Goal: Task Accomplishment & Management: Use online tool/utility

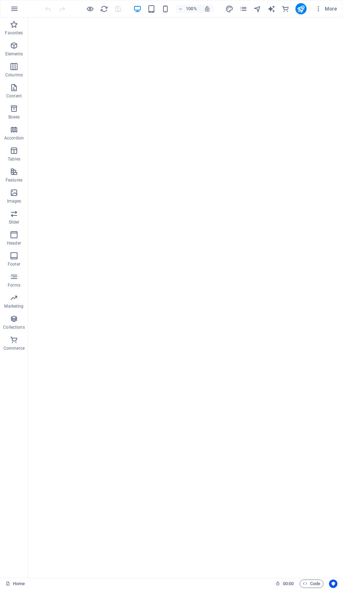
click at [14, 4] on button "button" at bounding box center [14, 8] width 17 height 17
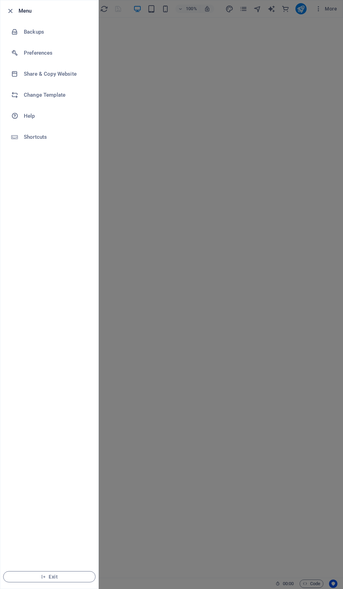
click at [32, 23] on li "Backups" at bounding box center [49, 31] width 98 height 21
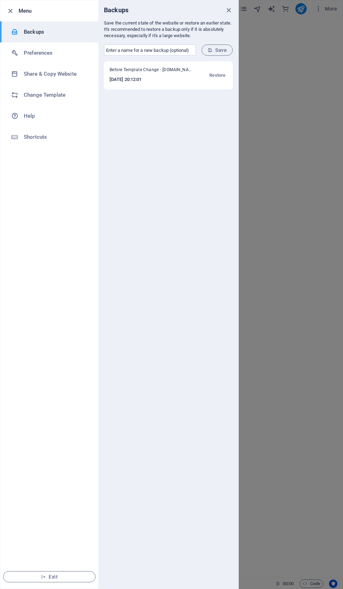
click at [210, 77] on span "Restore" at bounding box center [218, 75] width 16 height 8
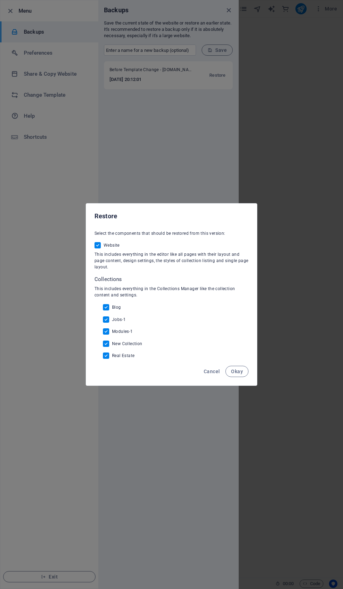
click at [109, 311] on input "Blog" at bounding box center [107, 307] width 9 height 6
checkbox input "false"
click at [110, 335] on input "Modules-1" at bounding box center [107, 331] width 9 height 6
checkbox input "false"
click at [115, 347] on span "New Collection" at bounding box center [127, 344] width 30 height 6
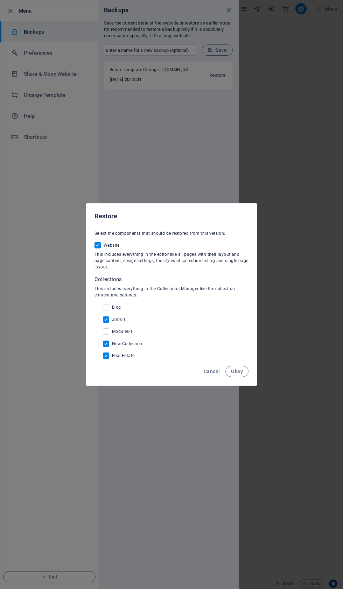
click at [112, 347] on input "New Collection" at bounding box center [107, 344] width 9 height 6
checkbox input "false"
click at [107, 359] on input "Real Estate" at bounding box center [107, 356] width 9 height 6
checkbox input "false"
click at [109, 323] on input "Jobs-1" at bounding box center [107, 319] width 9 height 6
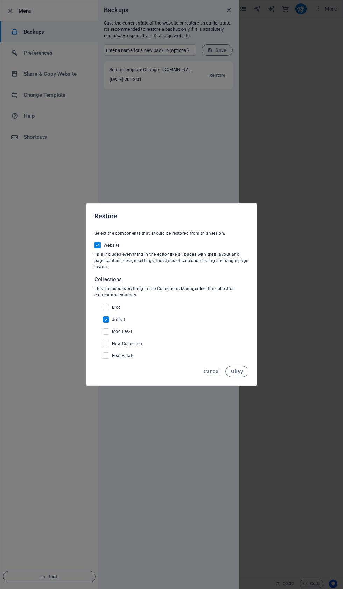
checkbox input "false"
click at [240, 377] on button "Okay" at bounding box center [237, 371] width 23 height 11
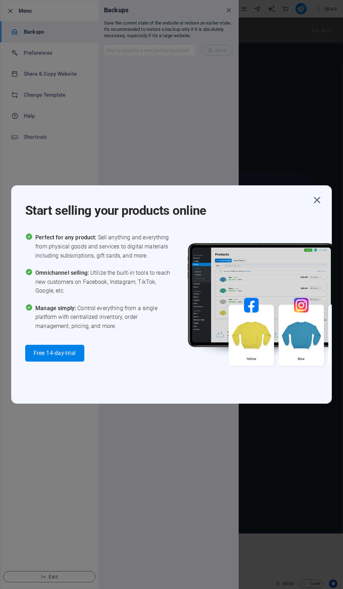
click at [339, 196] on div "Start selling your products online Perfect for any product: Sell anything and e…" at bounding box center [171, 294] width 343 height 589
click at [331, 200] on div "Start selling your products online" at bounding box center [178, 206] width 307 height 25
click at [322, 200] on icon "button" at bounding box center [317, 200] width 13 height 13
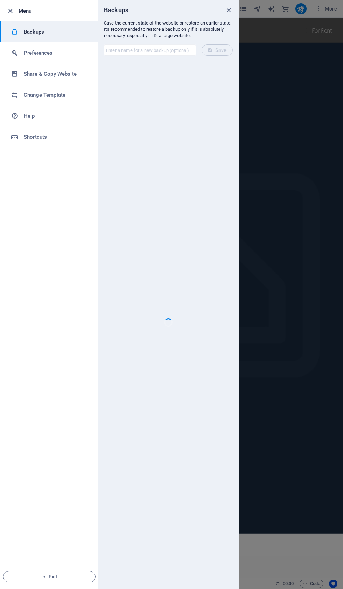
click at [237, 9] on div "Backups" at bounding box center [168, 10] width 140 height 20
click at [42, 574] on icon "button" at bounding box center [43, 576] width 5 height 5
click at [53, 578] on span "Exit" at bounding box center [49, 577] width 81 height 6
click at [45, 576] on icon "button" at bounding box center [43, 576] width 5 height 5
click at [50, 574] on span "Exit" at bounding box center [49, 577] width 81 height 6
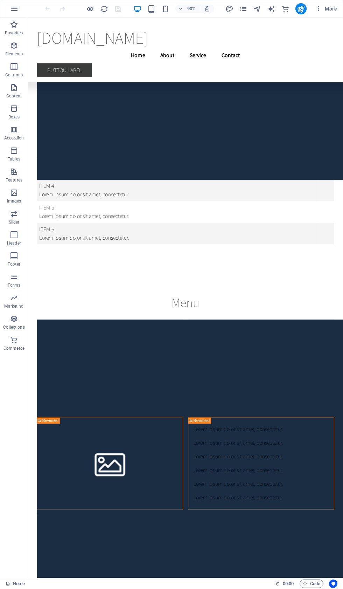
scroll to position [11858, 0]
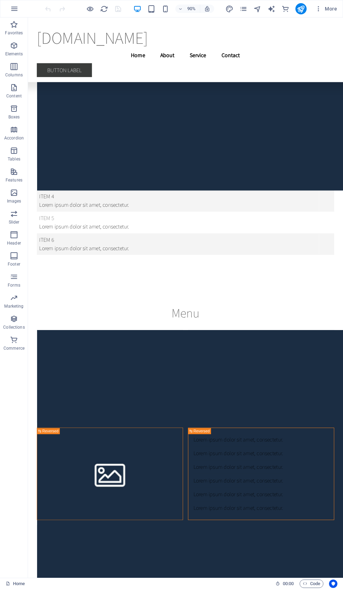
click at [20, 8] on button "button" at bounding box center [14, 8] width 17 height 17
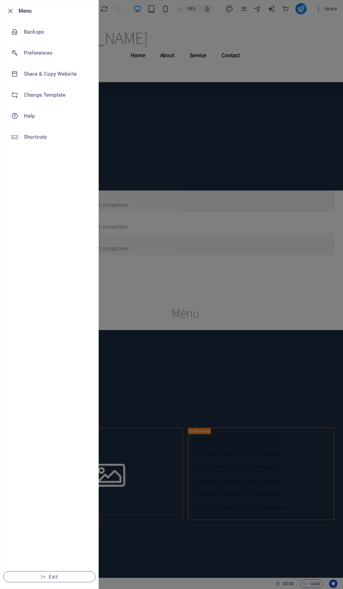
click at [52, 28] on h6 "Backups" at bounding box center [56, 32] width 65 height 8
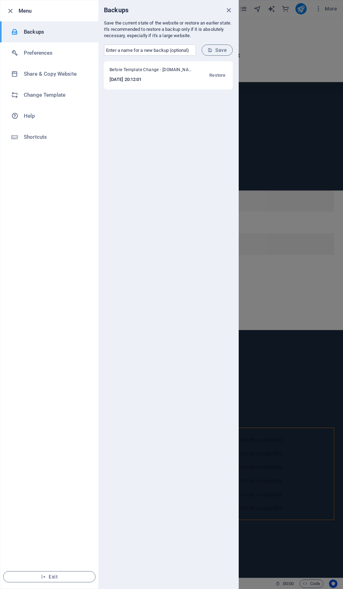
click at [225, 81] on button "Restore" at bounding box center [218, 75] width 20 height 17
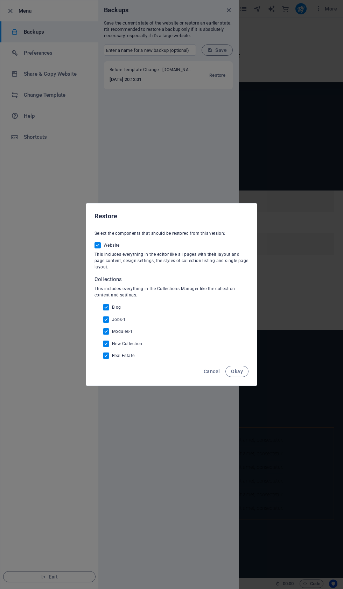
click at [117, 359] on span "Real Estate" at bounding box center [123, 356] width 22 height 6
click at [112, 359] on input "Real Estate" at bounding box center [107, 356] width 9 height 6
checkbox input "false"
click at [113, 322] on span "Jobs-1" at bounding box center [119, 320] width 14 height 6
click at [112, 323] on input "Jobs-1" at bounding box center [107, 319] width 9 height 6
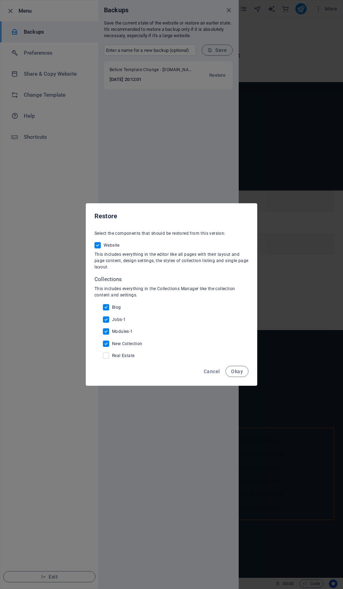
checkbox input "false"
click at [117, 335] on label "Modules-1" at bounding box center [118, 331] width 30 height 6
click at [112, 335] on input "Modules-1" at bounding box center [107, 331] width 9 height 6
checkbox input "false"
click at [115, 308] on div "Collections This includes everything in the Collections Manager like the collec…" at bounding box center [172, 317] width 154 height 83
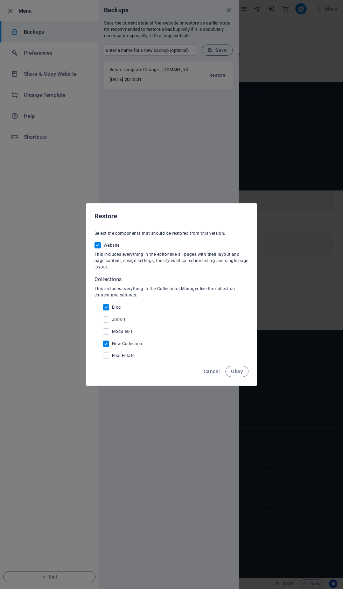
click at [115, 310] on span "Blog" at bounding box center [116, 308] width 9 height 6
click at [112, 311] on input "Blog" at bounding box center [107, 307] width 9 height 6
checkbox input "false"
click at [115, 347] on span "New Collection" at bounding box center [127, 344] width 30 height 6
click at [112, 347] on input "New Collection" at bounding box center [107, 344] width 9 height 6
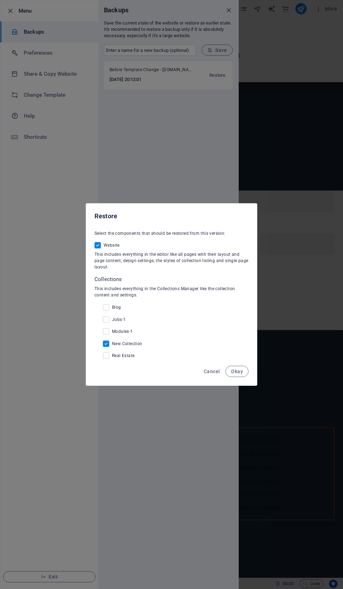
checkbox input "false"
click at [243, 377] on button "Okay" at bounding box center [237, 371] width 23 height 11
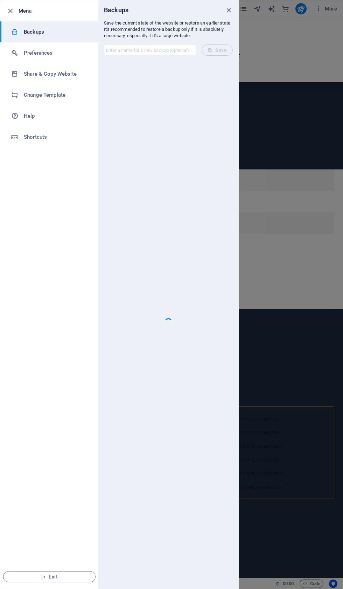
checkbox input "false"
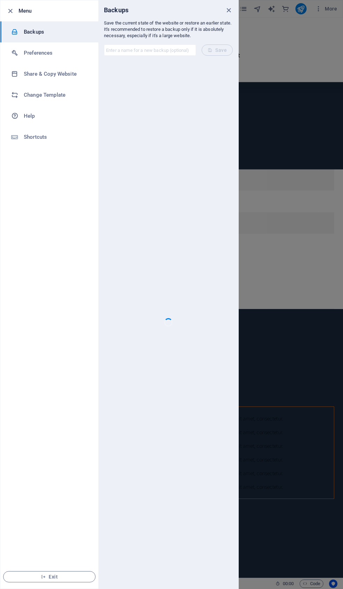
checkbox input "false"
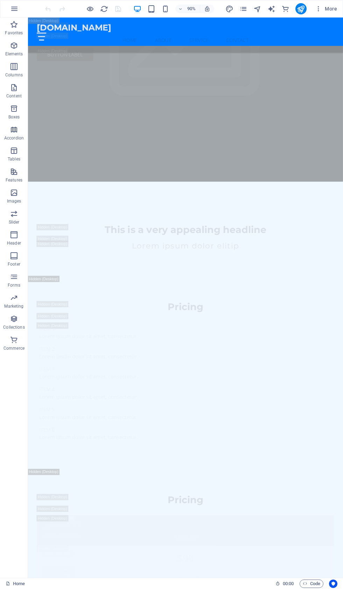
scroll to position [9648, 0]
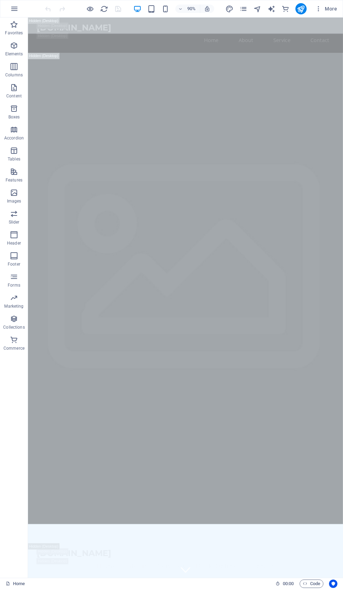
scroll to position [0, 0]
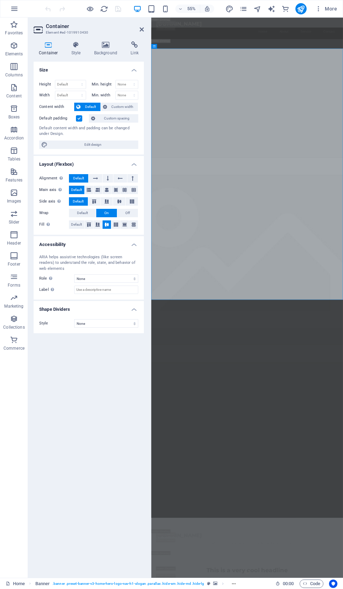
click at [120, 43] on icon at bounding box center [106, 44] width 34 height 7
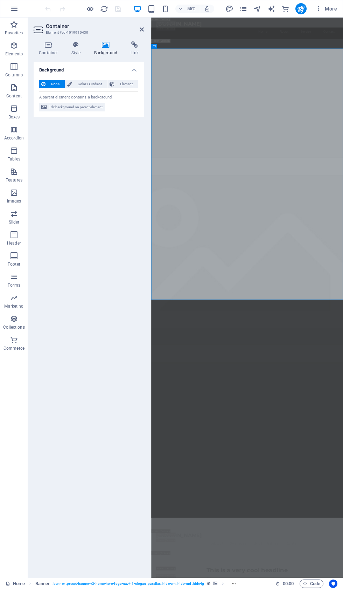
click at [100, 109] on span "Edit background on parent element" at bounding box center [76, 107] width 54 height 8
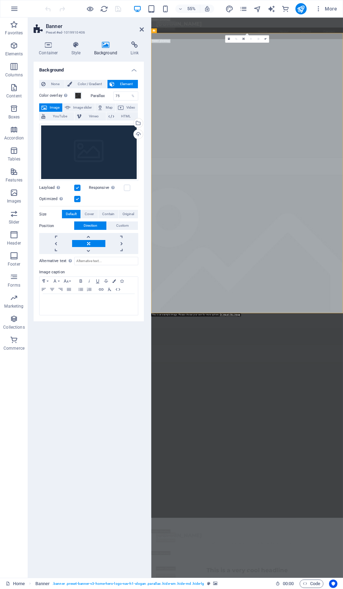
click at [140, 133] on div "Upload" at bounding box center [137, 135] width 11 height 11
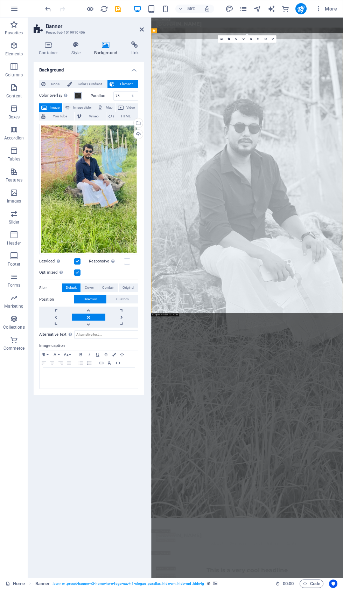
click at [80, 93] on span at bounding box center [78, 96] width 6 height 6
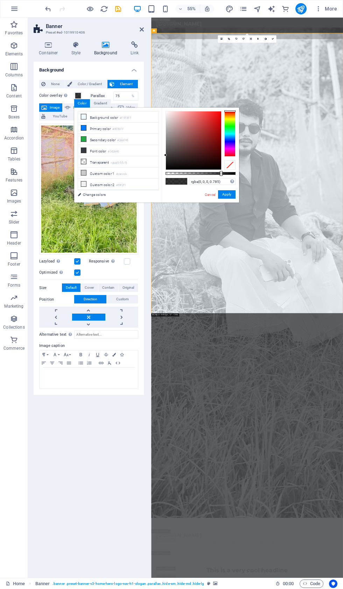
click at [88, 42] on h4 "Style" at bounding box center [77, 48] width 23 height 15
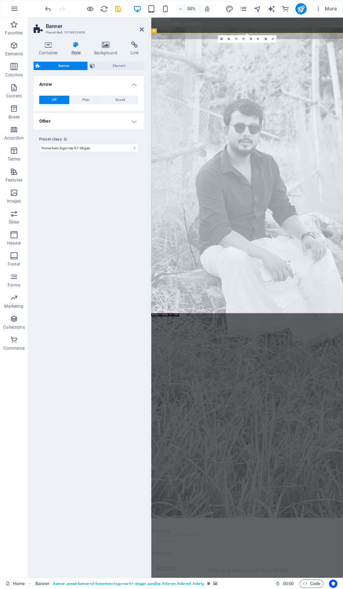
click at [56, 45] on icon at bounding box center [49, 44] width 30 height 7
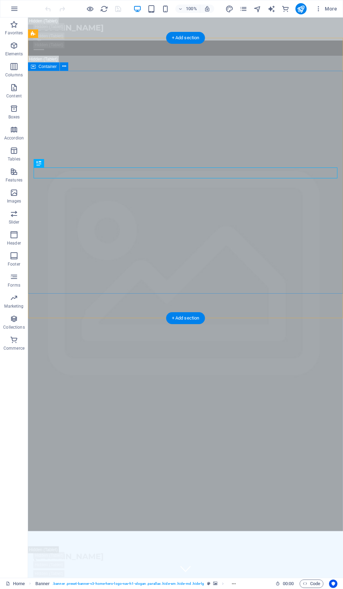
click at [128, 561] on div at bounding box center [186, 576] width 304 height 30
click at [66, 552] on div "[DOMAIN_NAME]" at bounding box center [186, 556] width 304 height 9
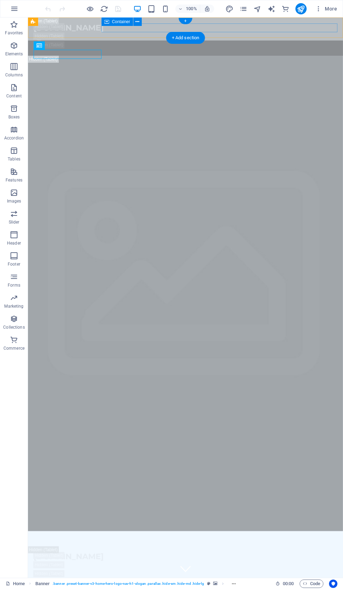
click at [237, 33] on div at bounding box center [186, 42] width 304 height 18
click at [70, 30] on div "[DOMAIN_NAME]" at bounding box center [186, 27] width 304 height 9
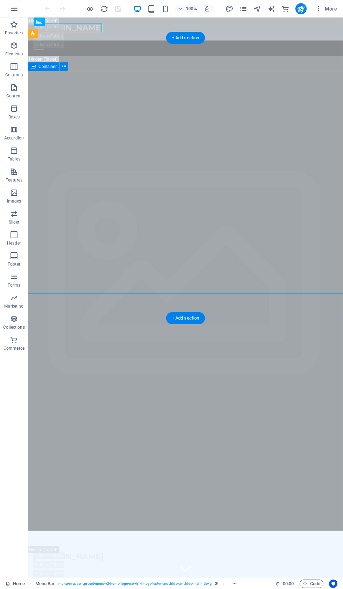
click at [294, 561] on div at bounding box center [186, 576] width 304 height 30
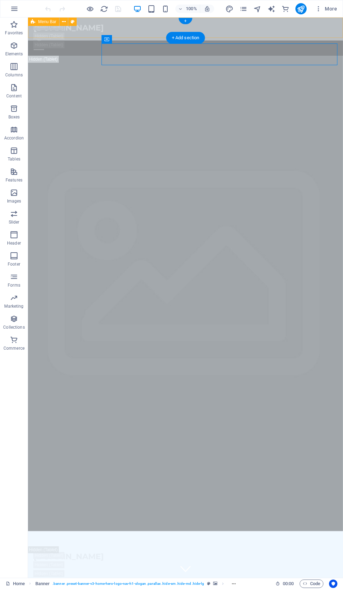
click at [260, 22] on div "[DOMAIN_NAME] Home About Service Contact" at bounding box center [185, 37] width 315 height 38
click at [255, 33] on div at bounding box center [186, 42] width 304 height 18
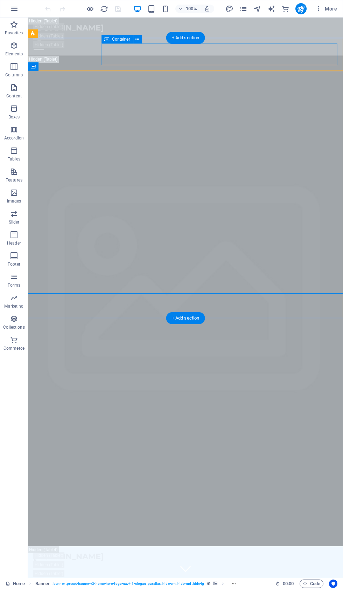
click at [252, 561] on div at bounding box center [186, 576] width 304 height 30
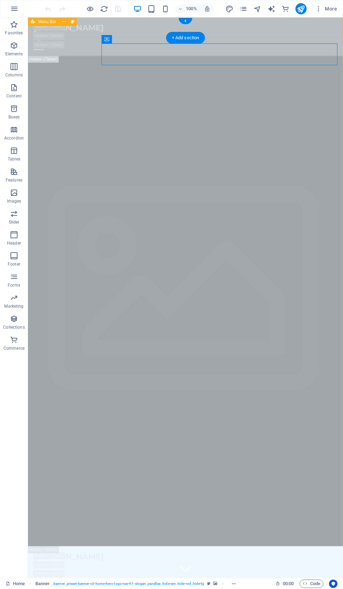
click at [68, 22] on button at bounding box center [64, 22] width 8 height 8
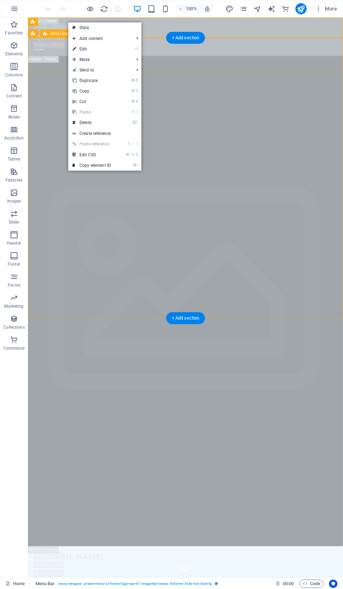
click at [248, 546] on div "[DOMAIN_NAME] Home About Services Book Online Contact" at bounding box center [185, 571] width 315 height 51
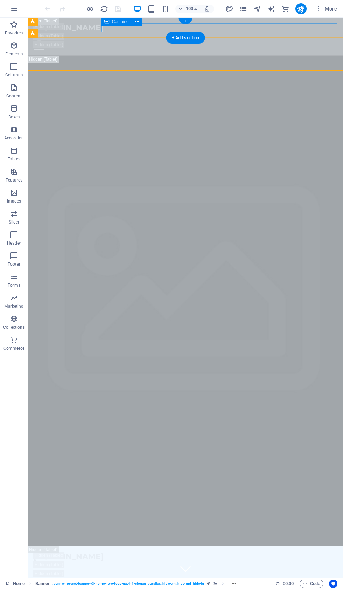
click at [245, 33] on div at bounding box center [186, 42] width 304 height 18
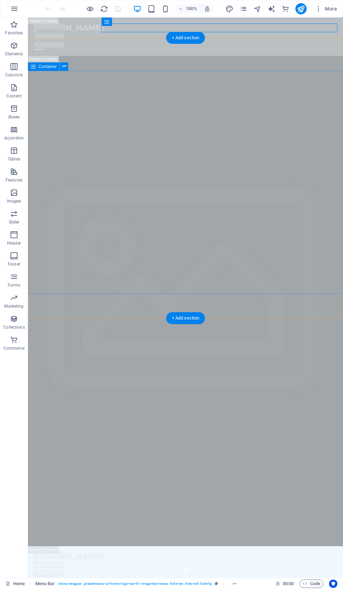
click at [241, 307] on figure at bounding box center [185, 301] width 315 height 491
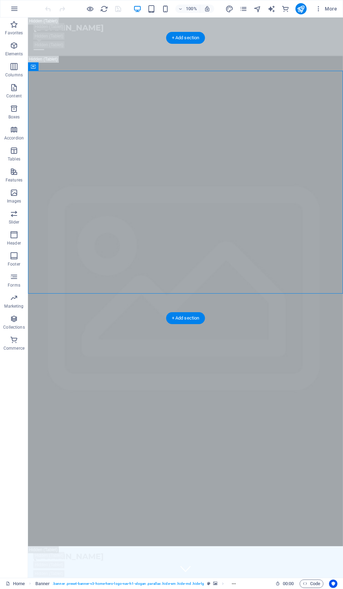
click at [250, 301] on figure at bounding box center [185, 301] width 315 height 491
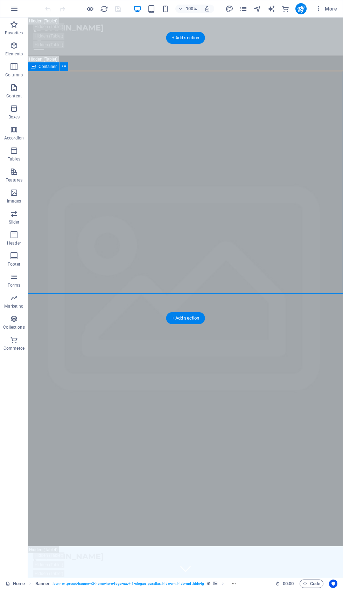
click at [264, 301] on figure at bounding box center [185, 301] width 315 height 491
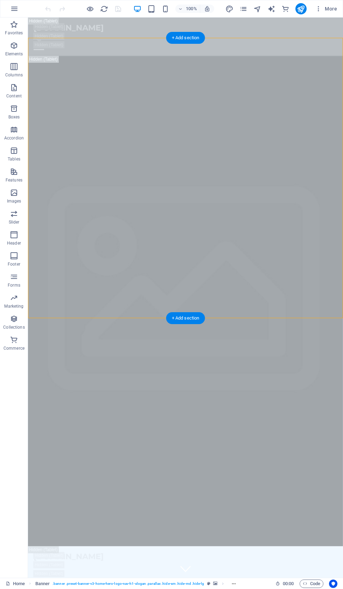
click at [251, 306] on figure at bounding box center [185, 301] width 315 height 491
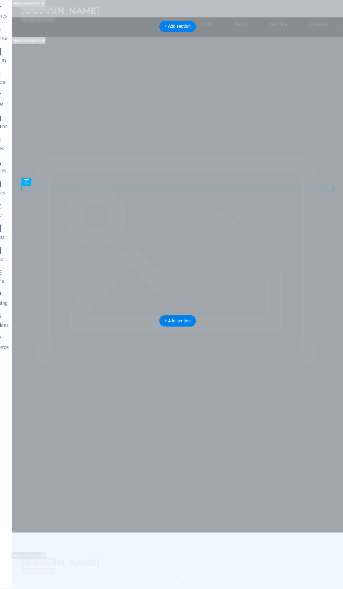
click at [281, 327] on figure at bounding box center [187, 290] width 350 height 545
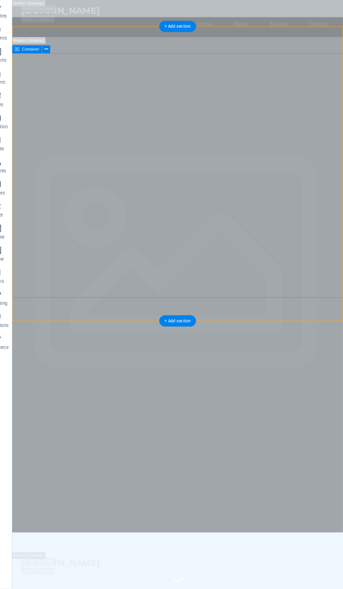
click at [285, 320] on figure at bounding box center [187, 290] width 350 height 545
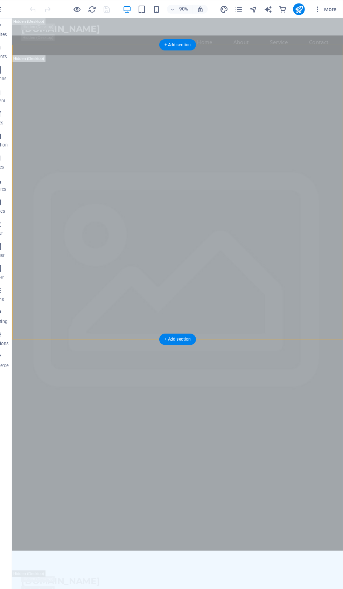
click at [226, 9] on icon "design" at bounding box center [230, 9] width 8 height 8
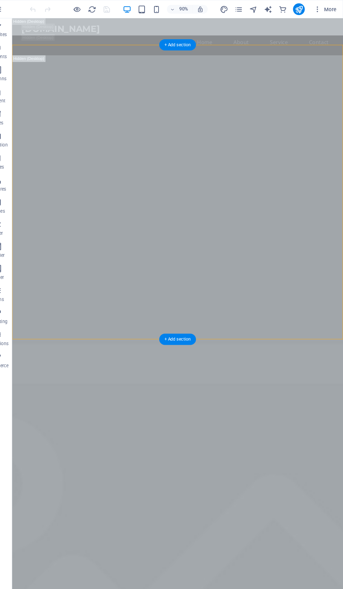
select select "px"
select select "200"
select select "px"
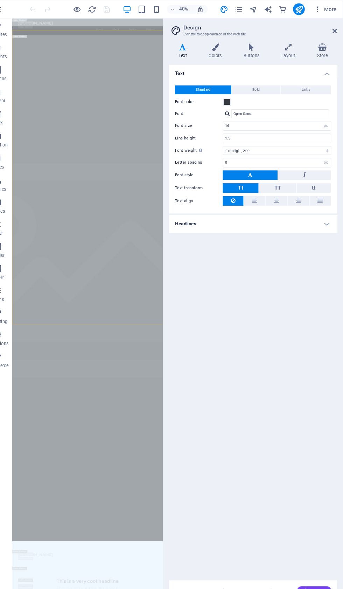
click at [316, 216] on h4 "Headlines" at bounding box center [258, 213] width 160 height 17
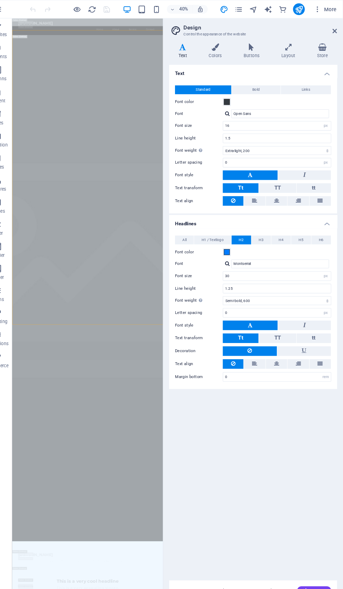
click at [217, 50] on h4 "Colors" at bounding box center [222, 48] width 33 height 15
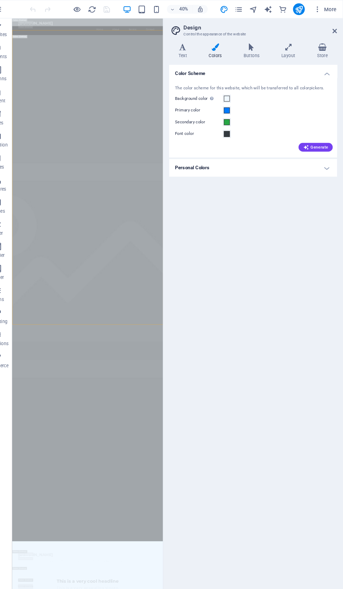
click at [312, 143] on span "Generate" at bounding box center [317, 140] width 24 height 6
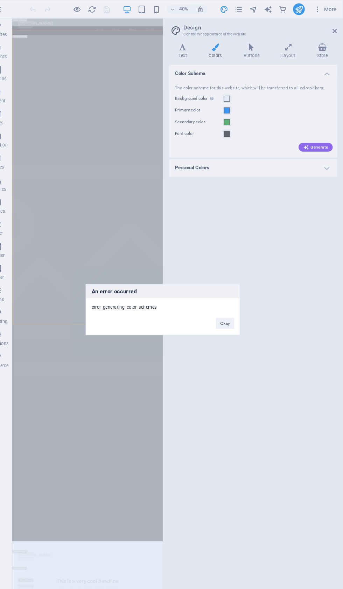
click at [224, 305] on div "Okay" at bounding box center [231, 304] width 28 height 18
click at [222, 311] on button "Okay" at bounding box center [231, 307] width 18 height 11
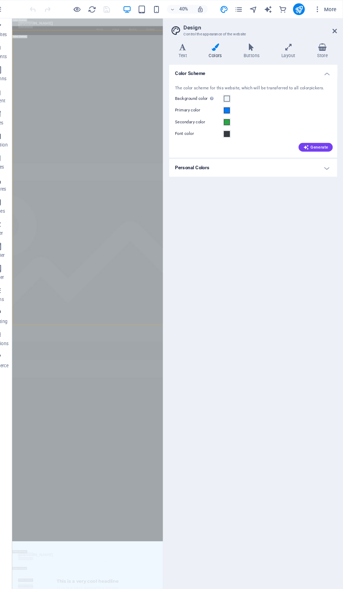
click at [315, 136] on div "Generate" at bounding box center [258, 138] width 152 height 11
click at [309, 143] on span "Generate" at bounding box center [317, 140] width 24 height 6
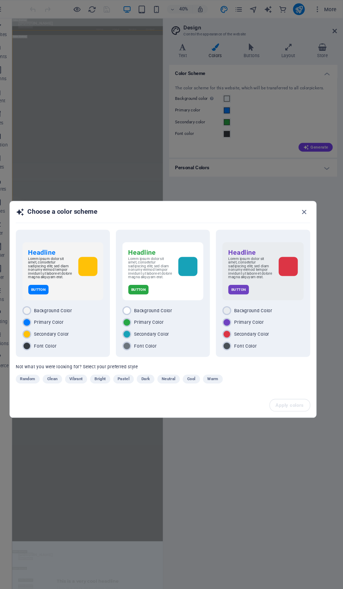
click at [186, 252] on div at bounding box center [195, 254] width 18 height 18
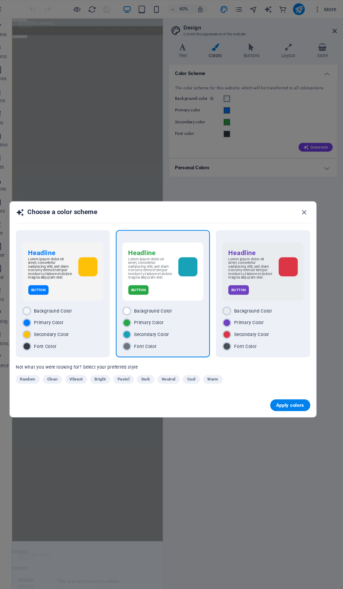
click at [280, 384] on button "Apply colors" at bounding box center [293, 385] width 38 height 11
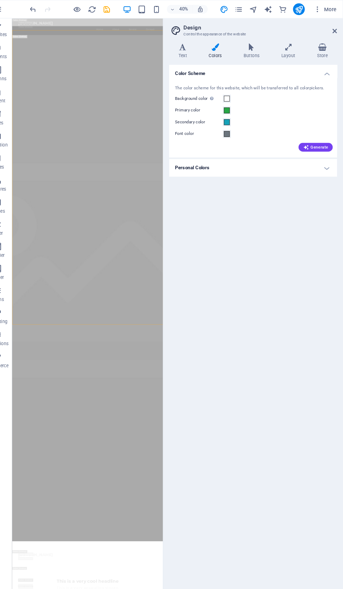
click at [113, 7] on div "40% More" at bounding box center [192, 8] width 297 height 11
click at [114, 5] on icon "save" at bounding box center [118, 9] width 8 height 8
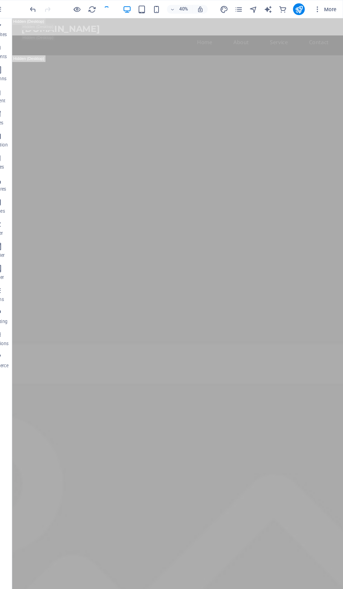
checkbox input "false"
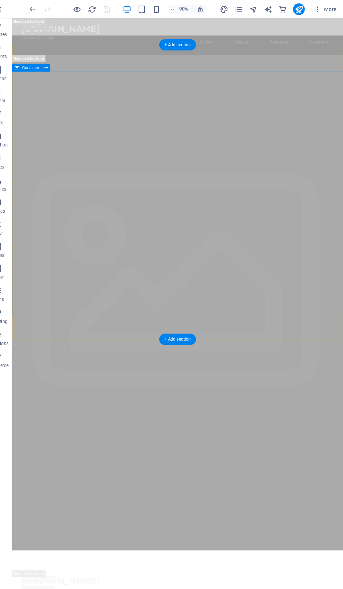
click at [269, 349] on figure at bounding box center [187, 308] width 350 height 545
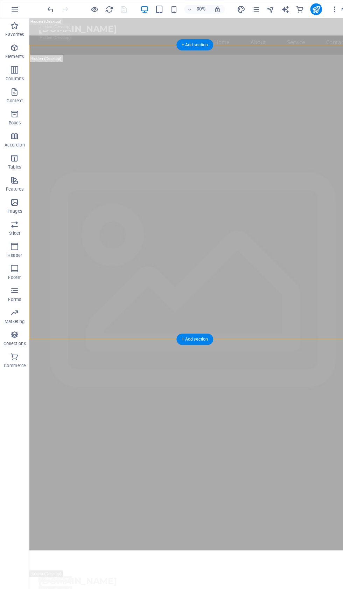
click at [14, 90] on icon "button" at bounding box center [14, 87] width 8 height 8
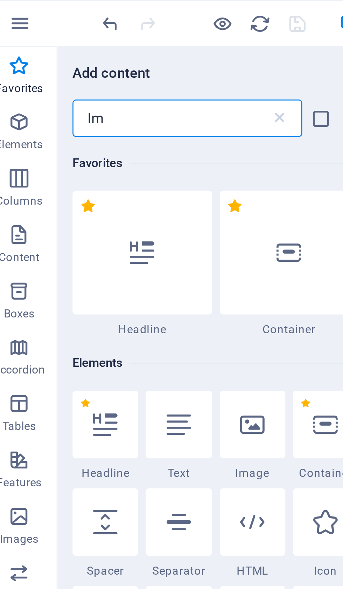
type input "Ima"
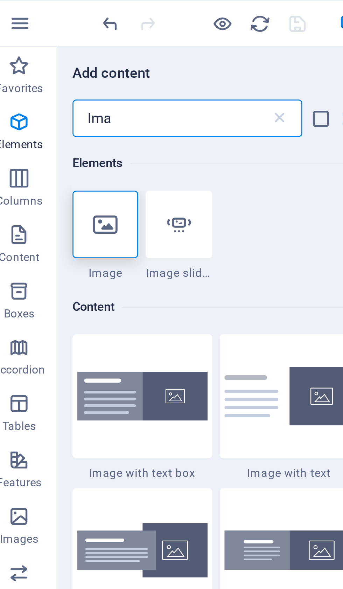
click at [45, 81] on div at bounding box center [46, 83] width 25 height 25
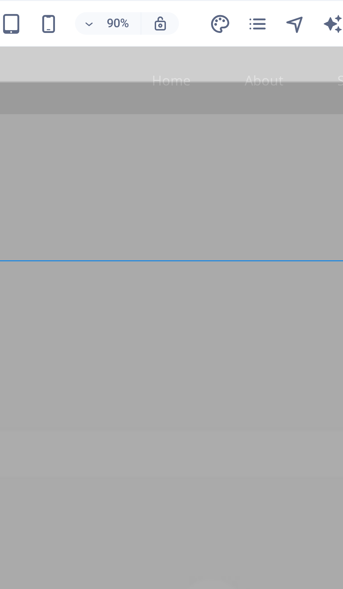
scroll to position [13, 0]
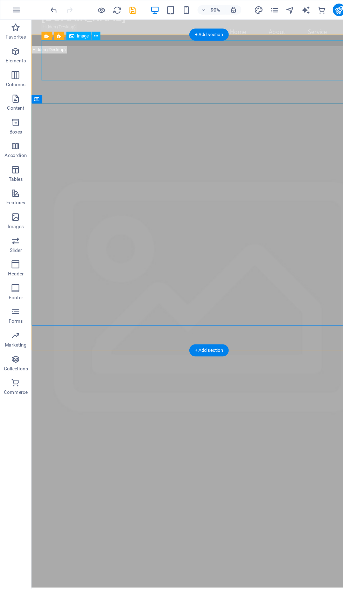
click at [273, 329] on figure at bounding box center [207, 306] width 350 height 545
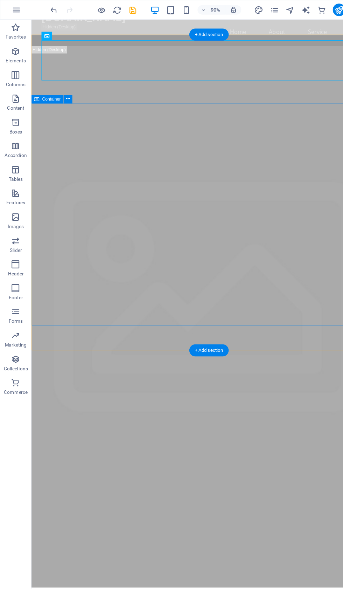
click at [284, 332] on figure at bounding box center [207, 306] width 350 height 545
click at [137, 324] on figure at bounding box center [207, 306] width 350 height 545
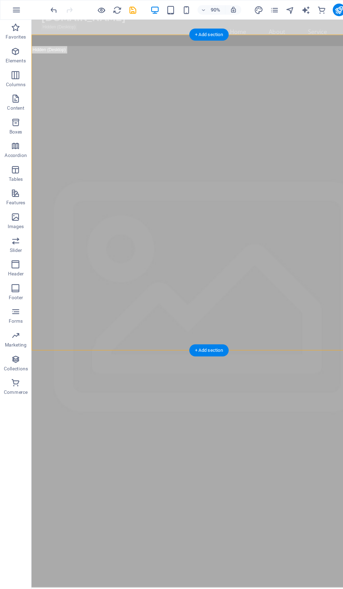
click at [17, 89] on icon "button" at bounding box center [14, 87] width 8 height 8
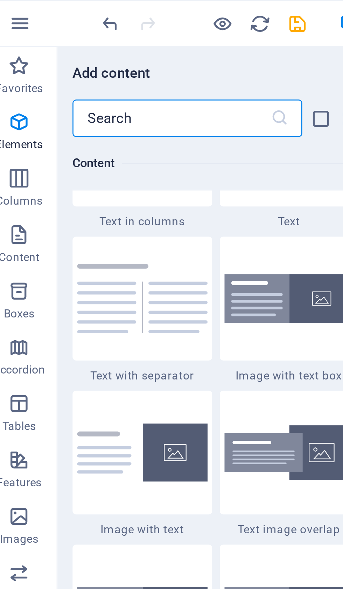
scroll to position [1278, 0]
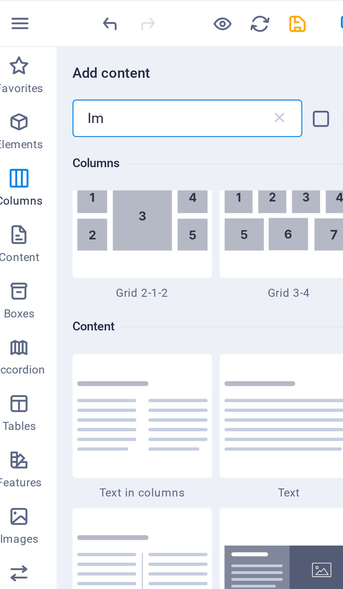
type input "Ima"
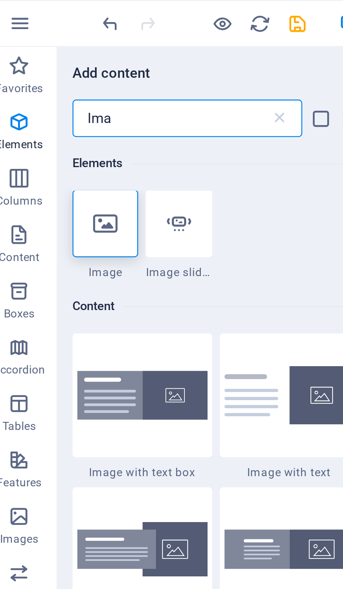
scroll to position [0, 0]
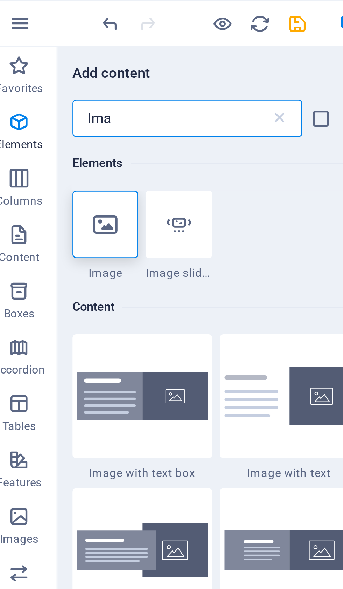
click at [42, 81] on icon at bounding box center [46, 83] width 9 height 9
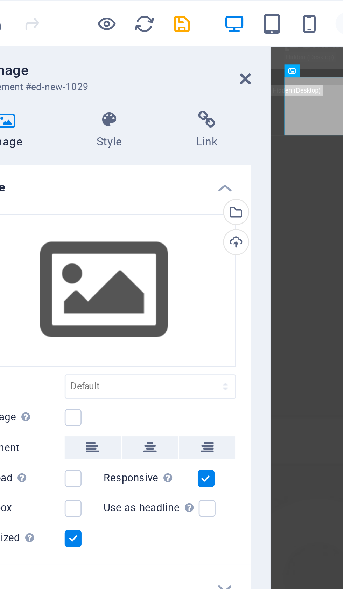
click at [132, 89] on div "Upload" at bounding box center [137, 91] width 11 height 11
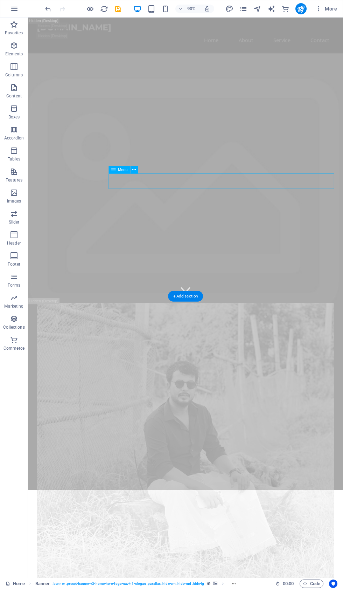
scroll to position [313, 0]
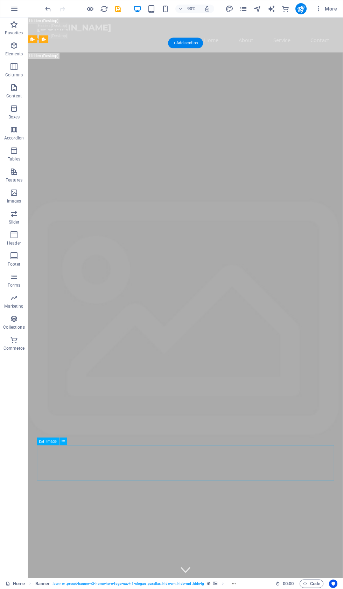
scroll to position [0, 0]
click at [50, 6] on icon "undo" at bounding box center [48, 9] width 8 height 8
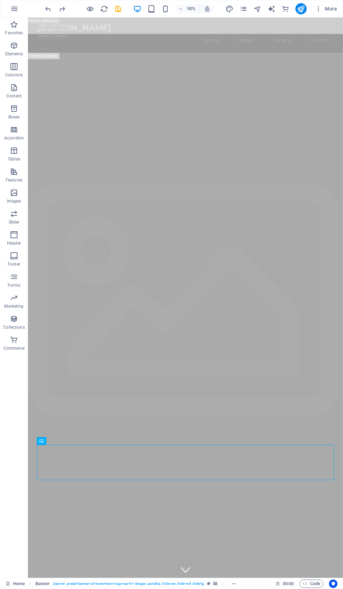
click at [57, 12] on div at bounding box center [83, 8] width 79 height 11
click at [58, 11] on icon "redo" at bounding box center [62, 9] width 8 height 8
click at [51, 8] on icon "undo" at bounding box center [48, 9] width 8 height 8
click at [51, 6] on icon "undo" at bounding box center [48, 9] width 8 height 8
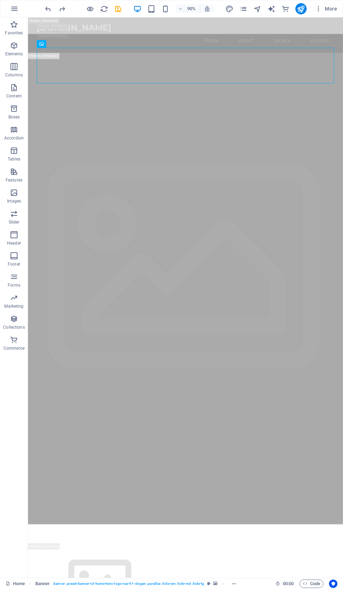
click at [54, 5] on div at bounding box center [83, 8] width 79 height 11
click at [53, 7] on div at bounding box center [83, 8] width 79 height 11
click at [56, 11] on div at bounding box center [83, 8] width 79 height 11
click at [52, 7] on icon "undo" at bounding box center [48, 9] width 8 height 8
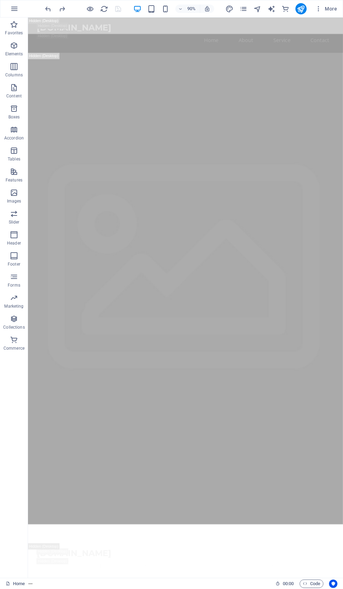
click at [50, 5] on icon "undo" at bounding box center [48, 9] width 8 height 8
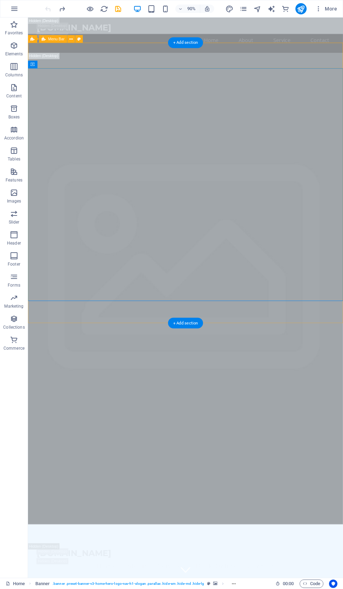
click at [72, 41] on icon at bounding box center [71, 39] width 4 height 7
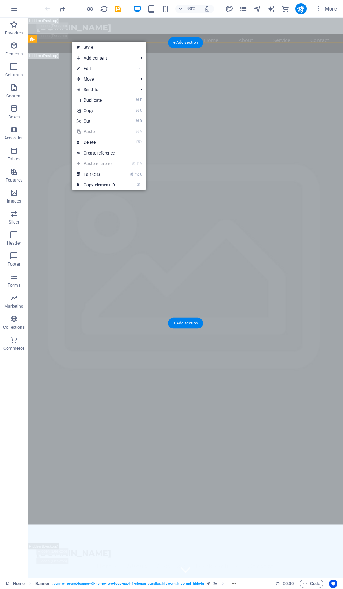
click at [102, 71] on link "⏎ Edit" at bounding box center [96, 68] width 47 height 11
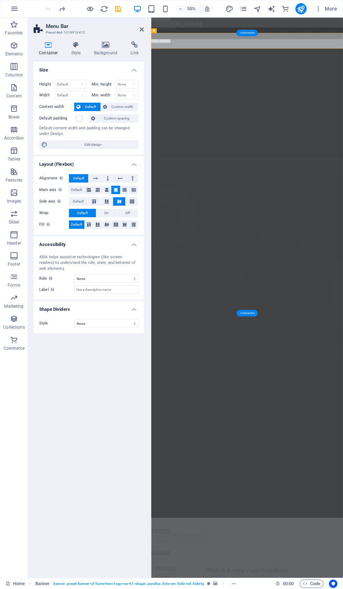
click at [113, 49] on h4 "Background" at bounding box center [107, 48] width 37 height 15
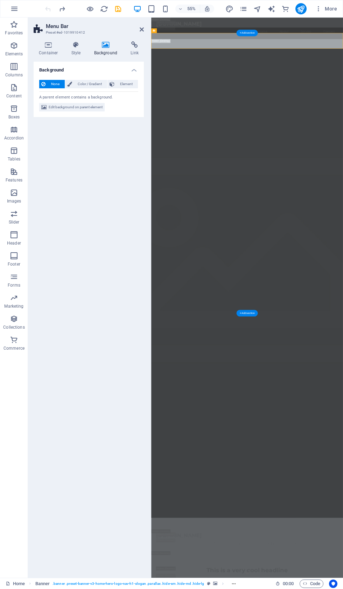
click at [79, 111] on span "Edit background on parent element" at bounding box center [76, 107] width 54 height 8
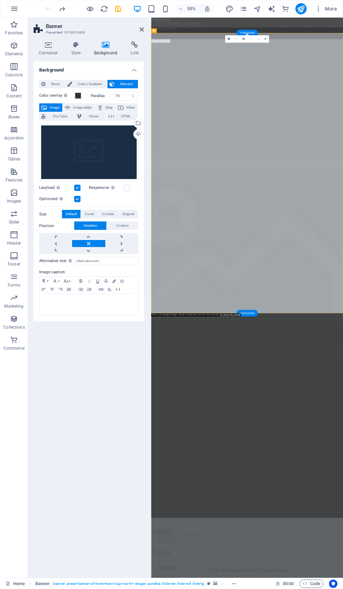
click at [142, 130] on div "Upload" at bounding box center [137, 135] width 11 height 11
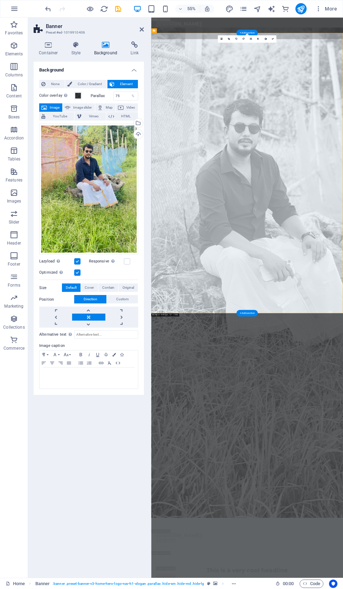
click at [125, 7] on div "55% More" at bounding box center [192, 8] width 297 height 11
click at [127, 8] on div "55% More" at bounding box center [192, 8] width 297 height 11
click at [122, 10] on icon "save" at bounding box center [118, 9] width 8 height 8
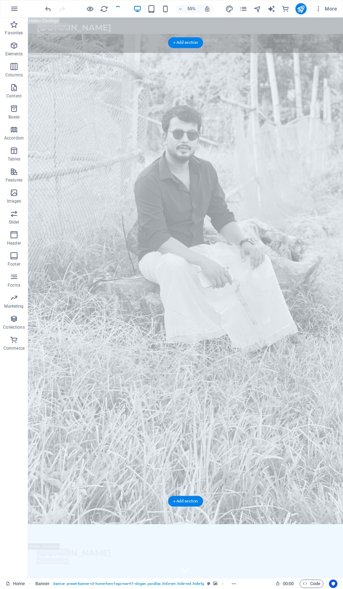
checkbox input "false"
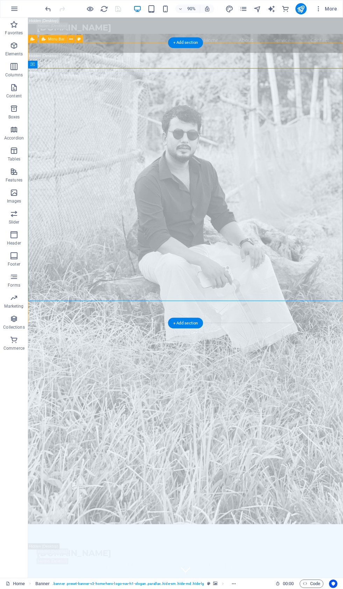
click at [73, 42] on button at bounding box center [72, 39] width 8 height 8
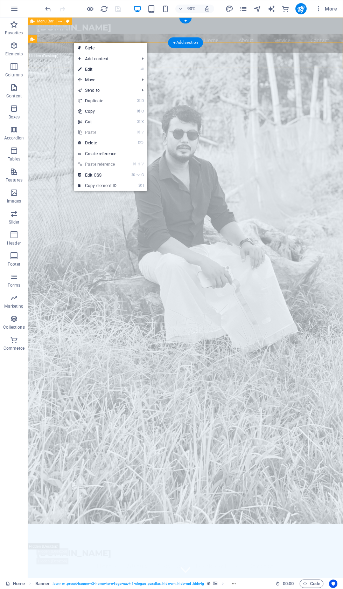
click at [115, 72] on link "⏎ Edit" at bounding box center [97, 69] width 47 height 11
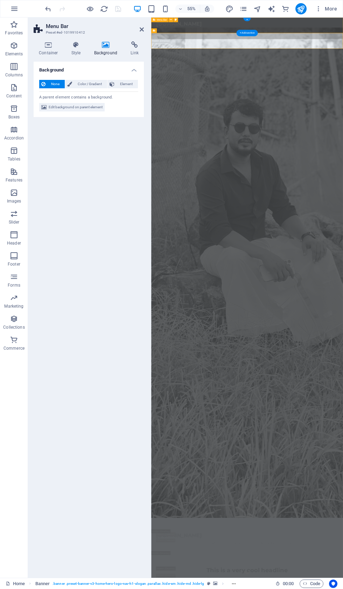
click at [83, 110] on span "Edit background on parent element" at bounding box center [76, 107] width 54 height 8
select select "preset-banner-v3-home-hero-logo-nav-h1-slogan"
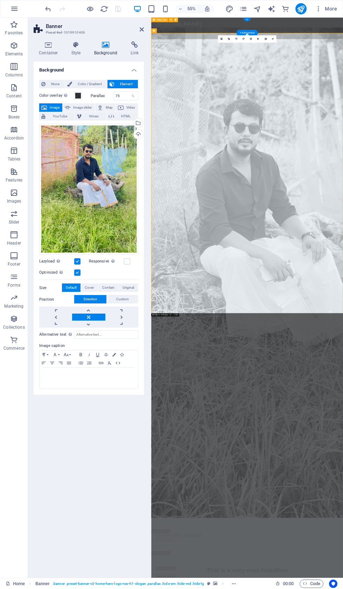
click at [84, 48] on h4 "Style" at bounding box center [77, 48] width 23 height 15
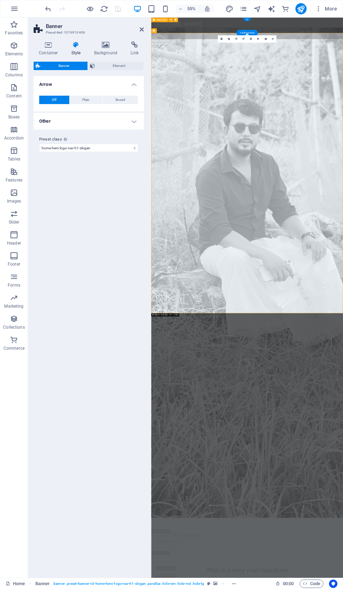
click at [52, 42] on icon at bounding box center [49, 44] width 30 height 7
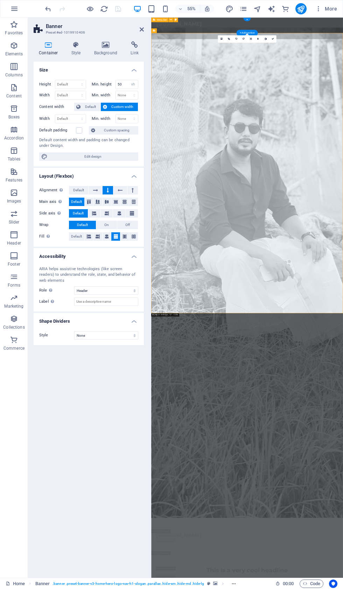
click at [116, 47] on icon at bounding box center [106, 44] width 34 height 7
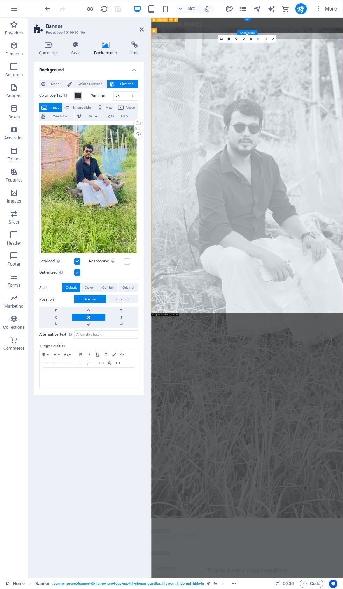
click at [81, 92] on button "Color overlay Places an overlay over the background to colorize it" at bounding box center [78, 96] width 8 height 8
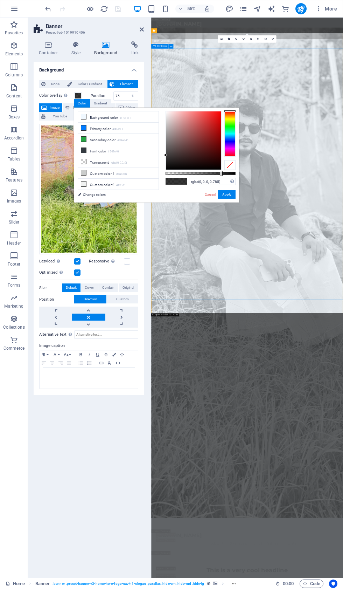
click at [179, 154] on div at bounding box center [193, 140] width 55 height 58
type input "rgba(10, 7, 7, 0.785)"
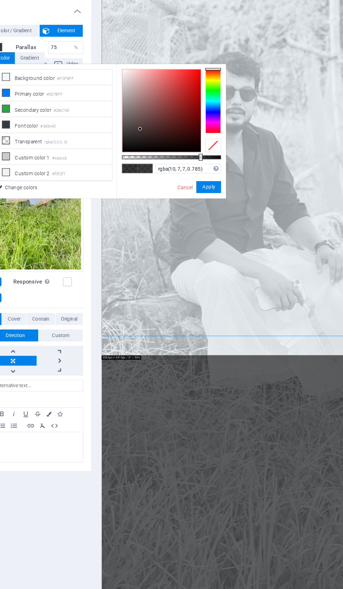
click at [225, 160] on div at bounding box center [230, 165] width 11 height 10
click at [78, 156] on li "Transparent rgba(0,0,0,.0)" at bounding box center [118, 161] width 81 height 11
type input "rgba(0, 0, 0, 0)"
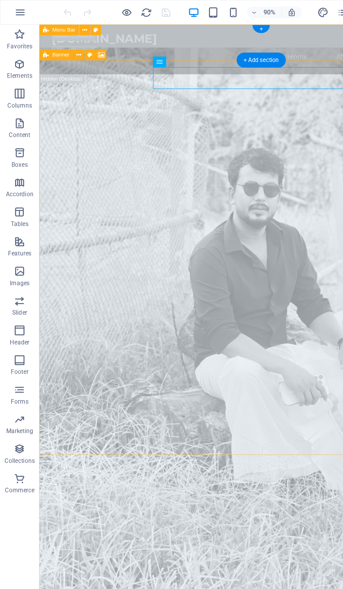
click at [57, 41] on icon at bounding box center [56, 39] width 4 height 7
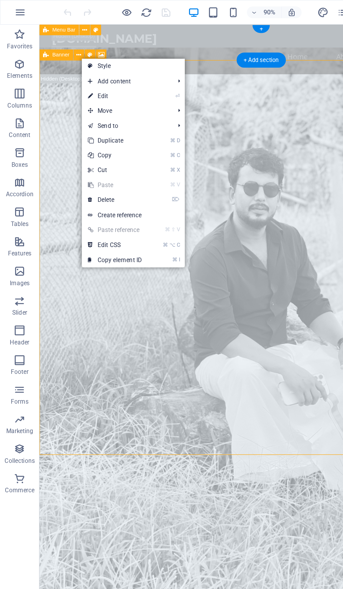
click at [95, 69] on link "⏎ Edit" at bounding box center [81, 68] width 47 height 11
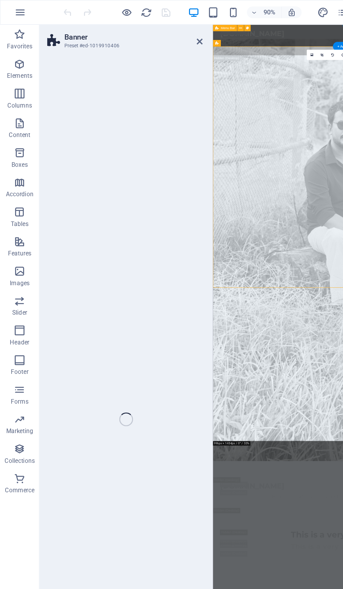
select select "vh"
select select "header"
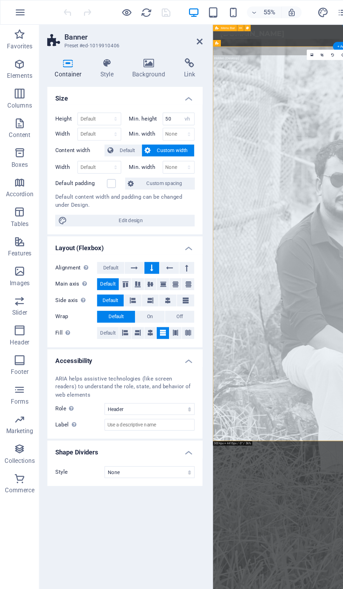
click at [108, 46] on icon at bounding box center [106, 44] width 34 height 7
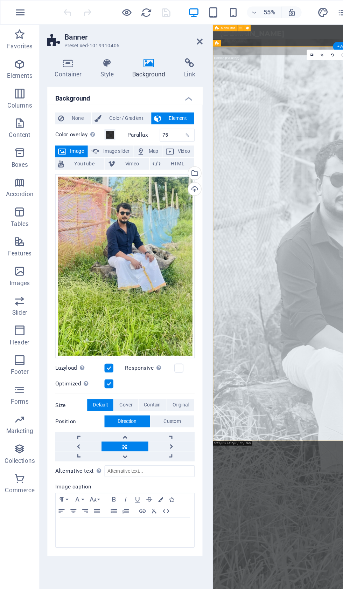
click at [85, 83] on span "Color / Gradient" at bounding box center [89, 84] width 31 height 8
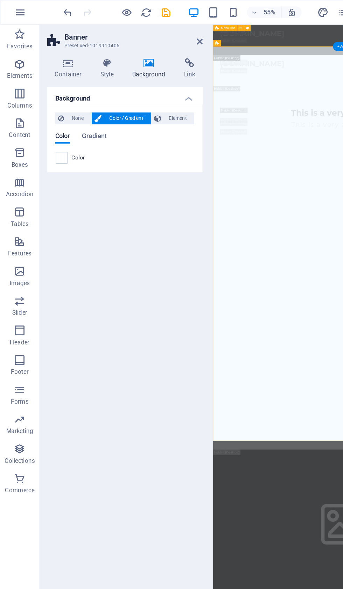
click at [69, 96] on span "Gradient" at bounding box center [67, 98] width 18 height 10
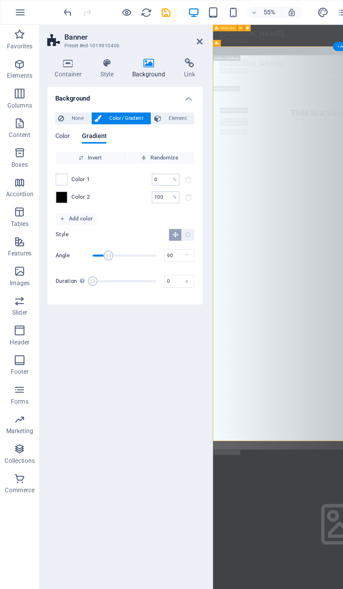
click at [123, 84] on span "Element" at bounding box center [126, 84] width 19 height 8
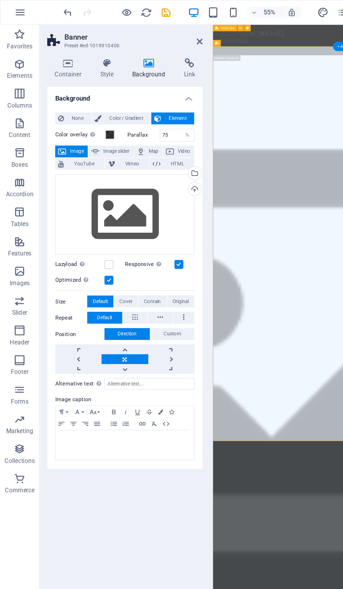
click at [54, 83] on span "None" at bounding box center [55, 84] width 15 height 8
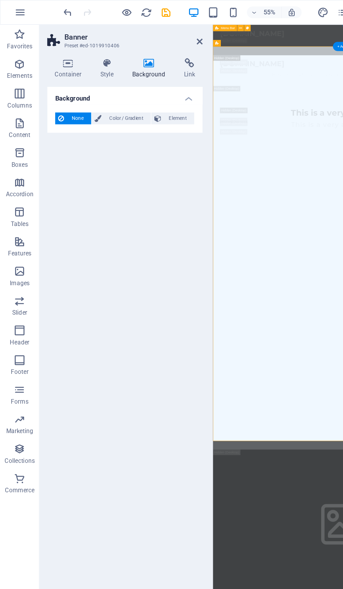
click at [129, 84] on span "Element" at bounding box center [126, 84] width 19 height 8
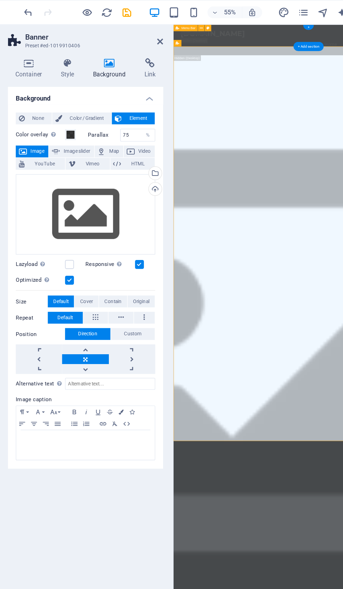
click at [89, 45] on icon at bounding box center [106, 44] width 34 height 7
click at [89, 43] on icon at bounding box center [106, 44] width 34 height 7
click at [23, 1] on div "55% More" at bounding box center [171, 8] width 343 height 17
click at [44, 6] on icon "undo" at bounding box center [48, 9] width 8 height 8
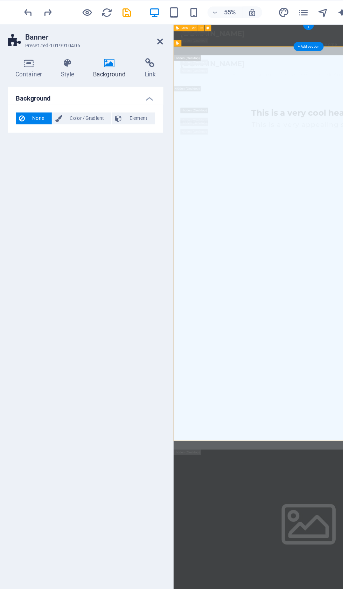
click at [44, 11] on icon "undo" at bounding box center [48, 9] width 8 height 8
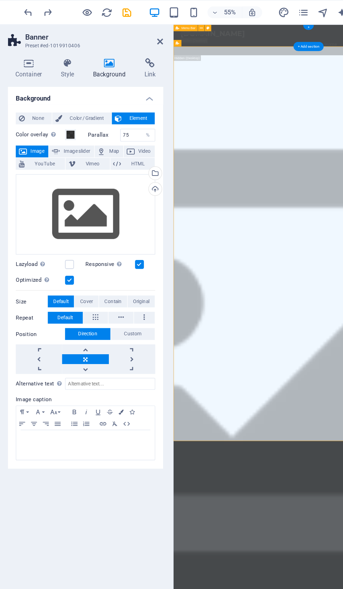
click at [44, 5] on icon "undo" at bounding box center [48, 9] width 8 height 8
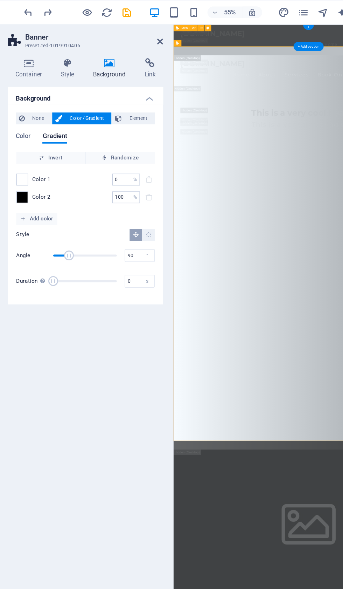
click at [44, 6] on icon "undo" at bounding box center [48, 9] width 8 height 8
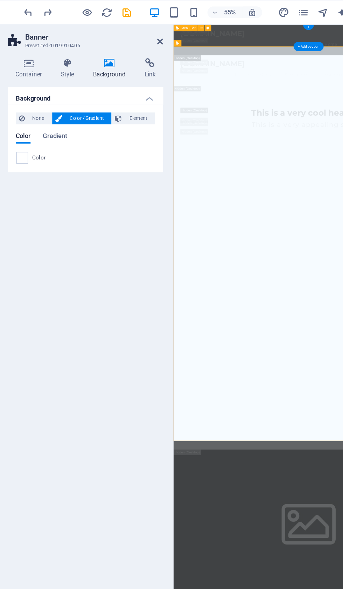
click at [44, 5] on icon "undo" at bounding box center [48, 9] width 8 height 8
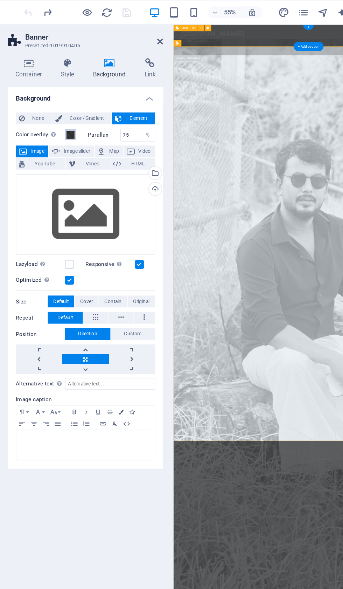
click at [75, 96] on span at bounding box center [78, 96] width 6 height 6
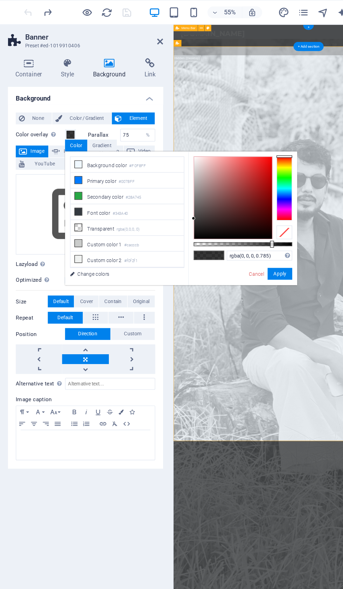
click at [120, 116] on li "Background color #F0F8FF" at bounding box center [118, 116] width 81 height 11
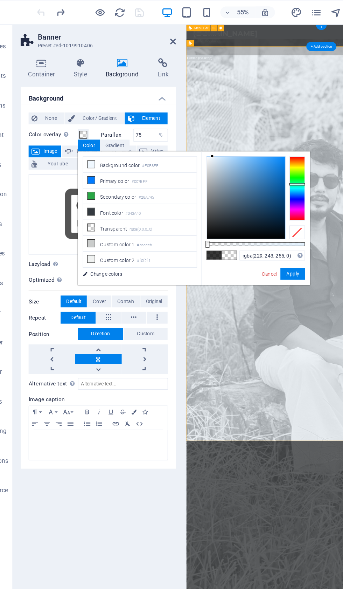
click at [81, 171] on icon at bounding box center [83, 172] width 5 height 5
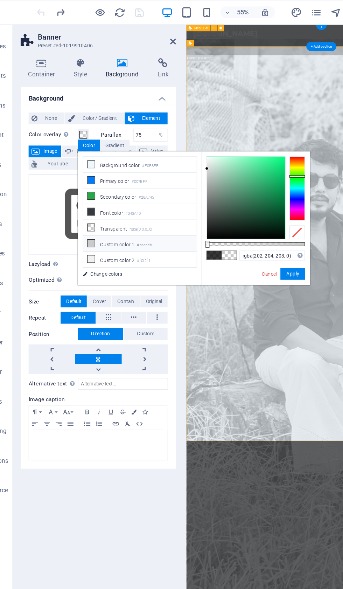
click at [78, 172] on li "Custom color 1 #cacccb" at bounding box center [118, 173] width 81 height 11
click at [124, 170] on li "Custom color 1 #cacccb" at bounding box center [118, 173] width 81 height 11
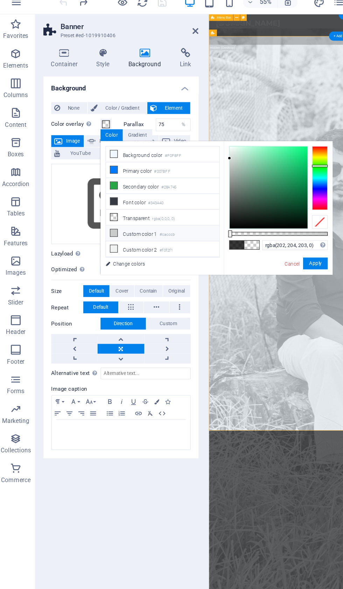
click at [182, 172] on div at bounding box center [201, 173] width 70 height 3
click at [169, 178] on span at bounding box center [171, 181] width 11 height 6
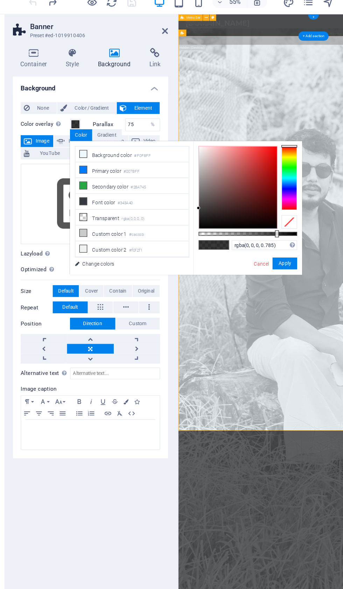
click at [225, 138] on div at bounding box center [230, 134] width 11 height 46
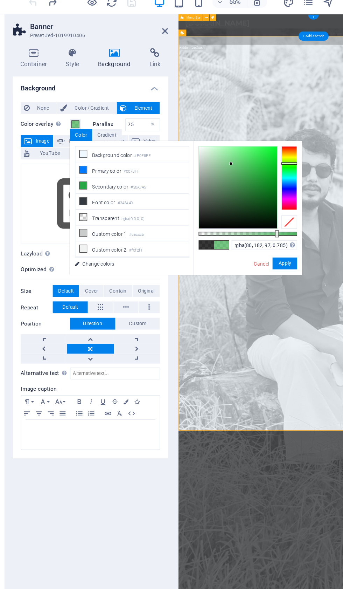
type input "rgba(119, 227, 136, 0.785)"
click at [115, 89] on div "None Color / Gradient Element Stretch background to full-width Color overlay Pl…" at bounding box center [89, 203] width 110 height 259
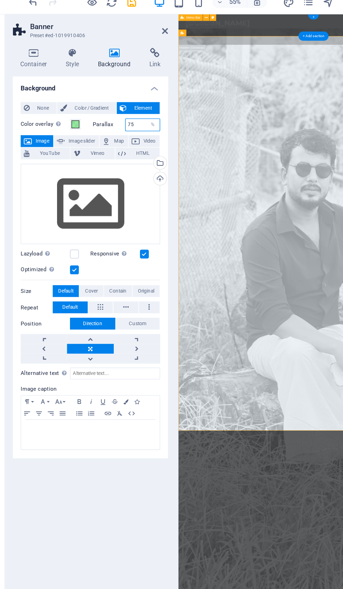
click at [114, 92] on input "75" at bounding box center [126, 96] width 25 height 8
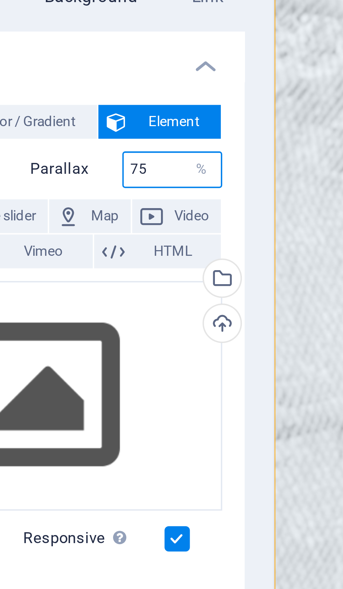
type input "7"
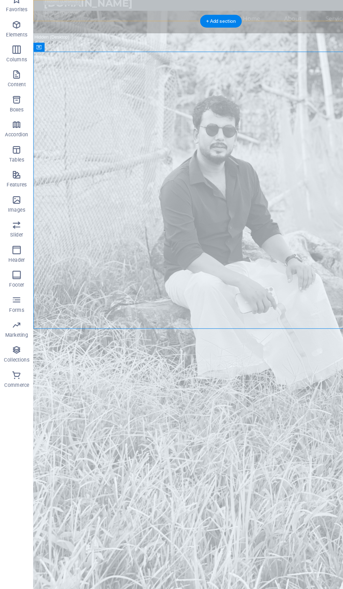
click at [148, 15] on div "[DOMAIN_NAME] Home About Service Contact" at bounding box center [208, 10] width 350 height 39
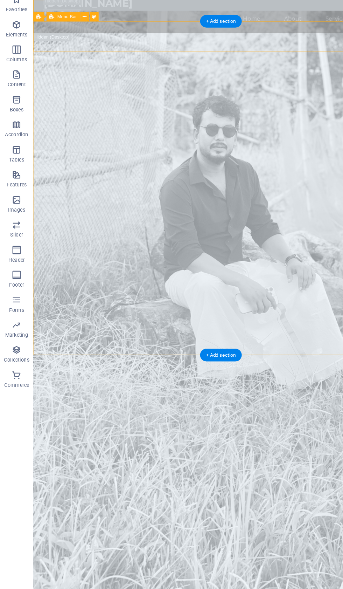
click at [57, 575] on div "[DOMAIN_NAME] Home About Services Book Online Contact" at bounding box center [208, 595] width 350 height 40
click at [68, 35] on button at bounding box center [72, 39] width 8 height 8
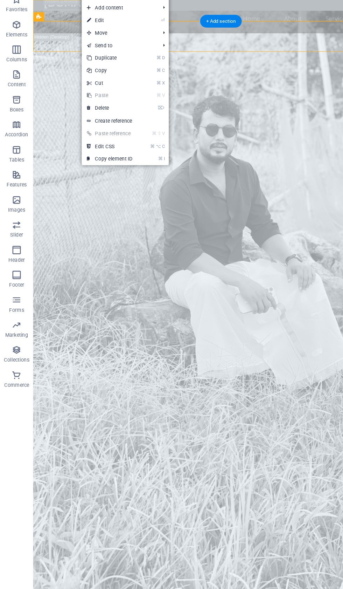
click at [116, 37] on link "⏎ Edit" at bounding box center [92, 42] width 47 height 11
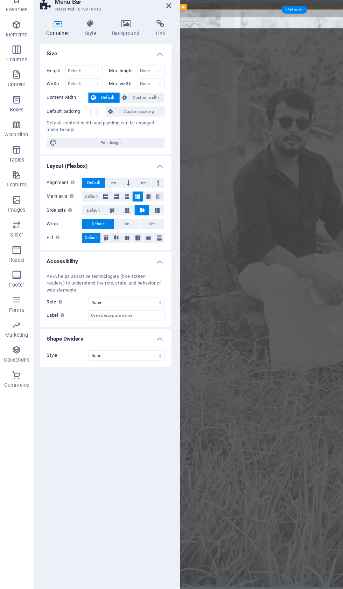
click at [107, 41] on icon at bounding box center [106, 44] width 34 height 7
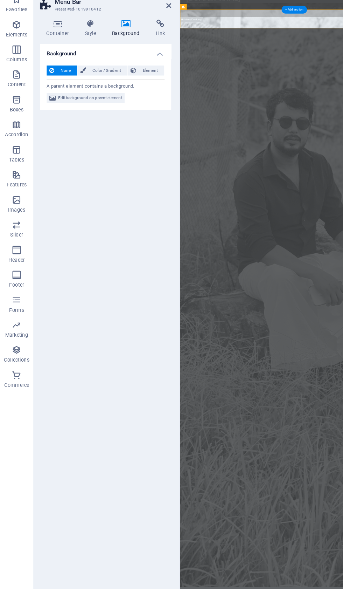
click at [78, 103] on span "Edit background on parent element" at bounding box center [76, 107] width 54 height 8
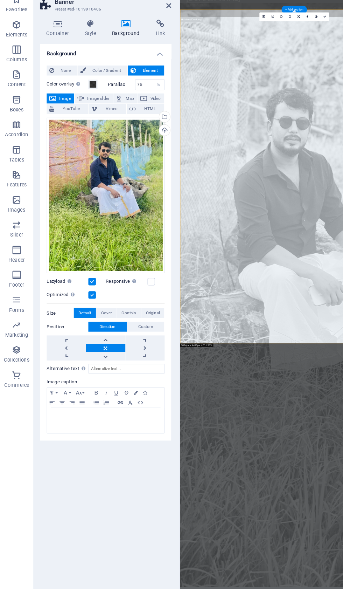
click at [77, 80] on span "Color / Gradient" at bounding box center [89, 84] width 31 height 8
